Goal: Obtain resource: Obtain resource

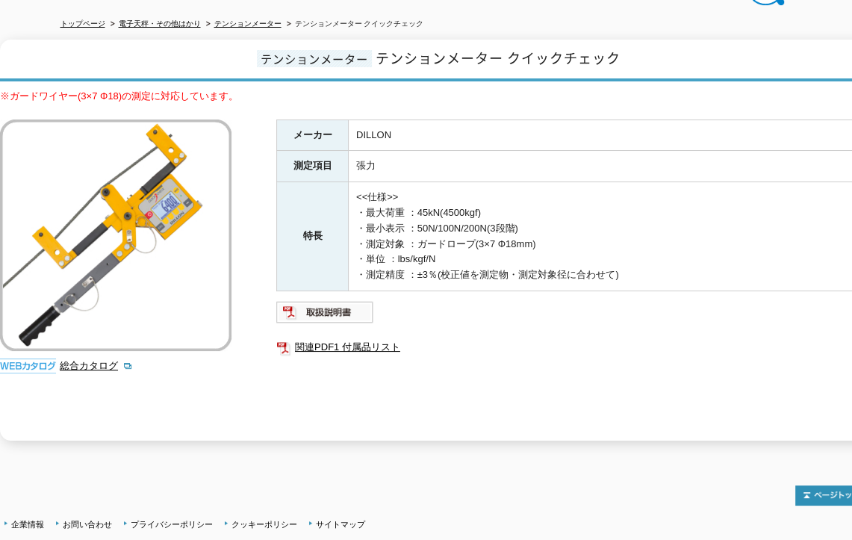
scroll to position [199, 0]
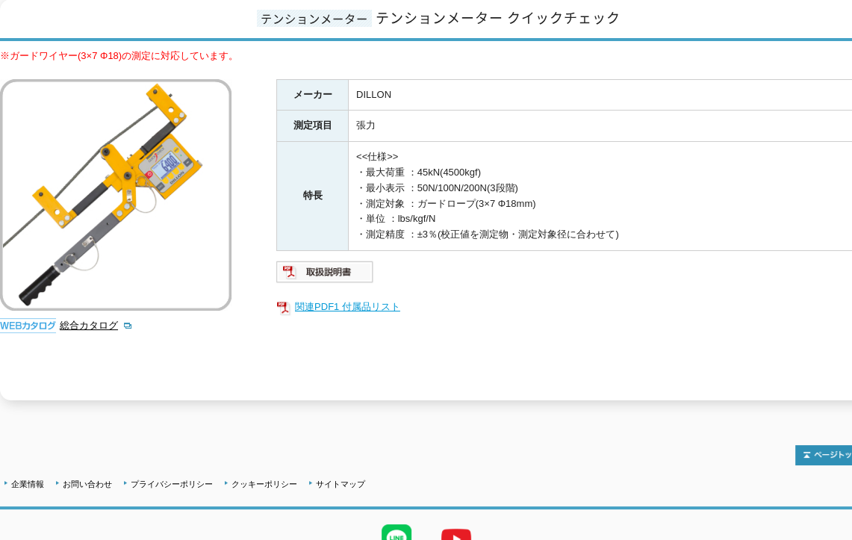
click at [353, 299] on link "関連PDF1 付属品リスト" at bounding box center [575, 306] width 598 height 19
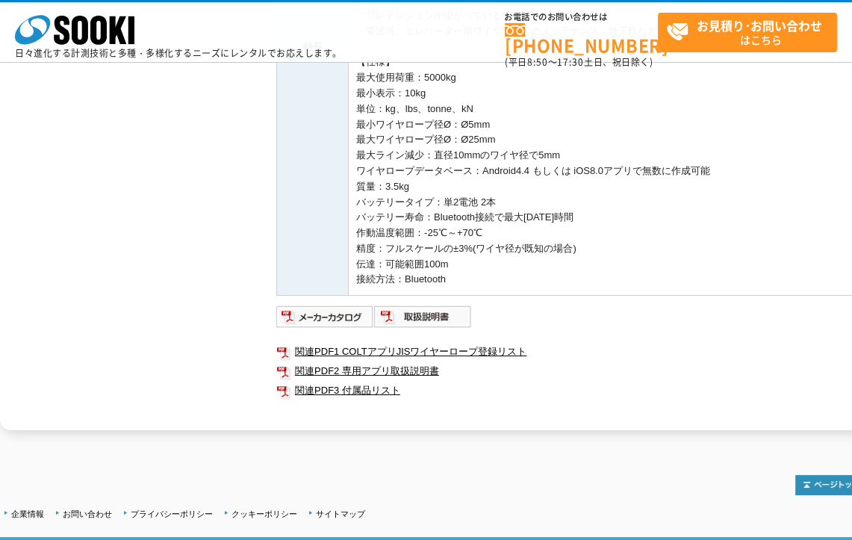
scroll to position [547, 0]
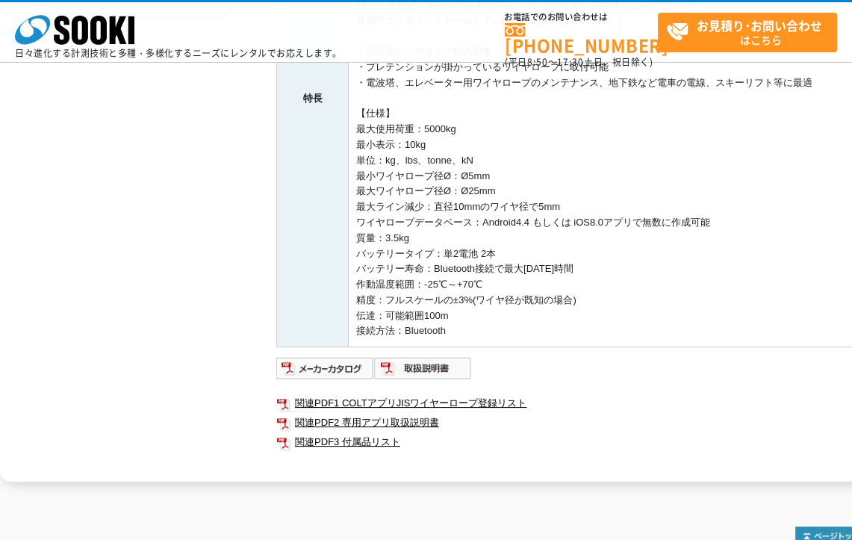
scroll to position [497, 0]
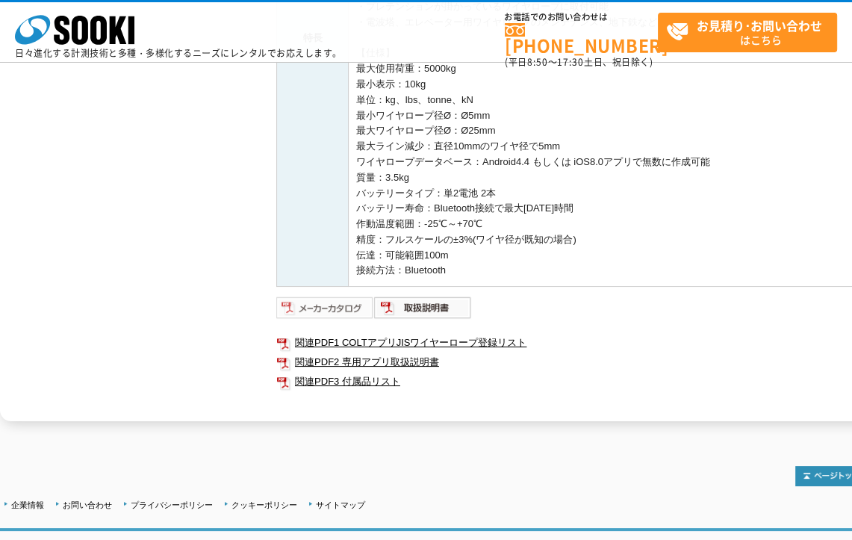
click at [346, 308] on img at bounding box center [325, 308] width 98 height 24
